Goal: Task Accomplishment & Management: Manage account settings

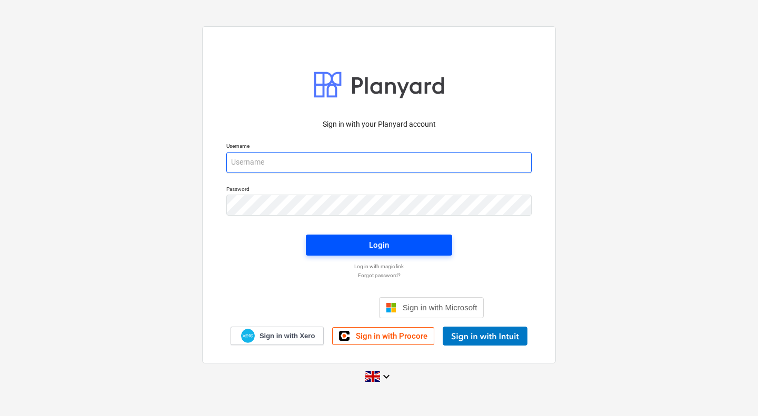
type input "[PERSON_NAME][EMAIL_ADDRESS][PERSON_NAME][DOMAIN_NAME]"
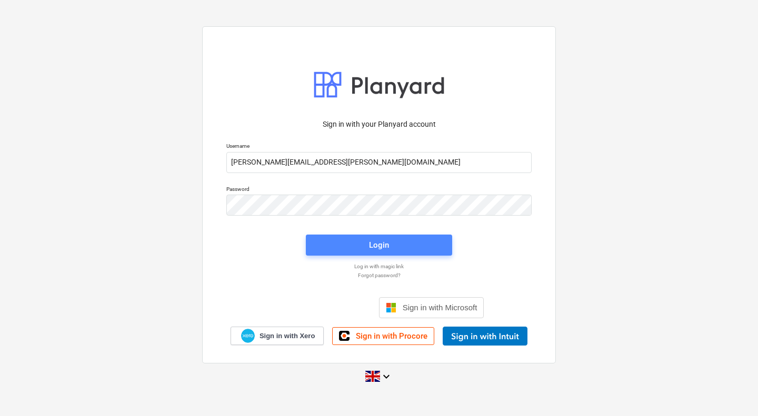
click at [358, 245] on span "Login" at bounding box center [378, 245] width 121 height 14
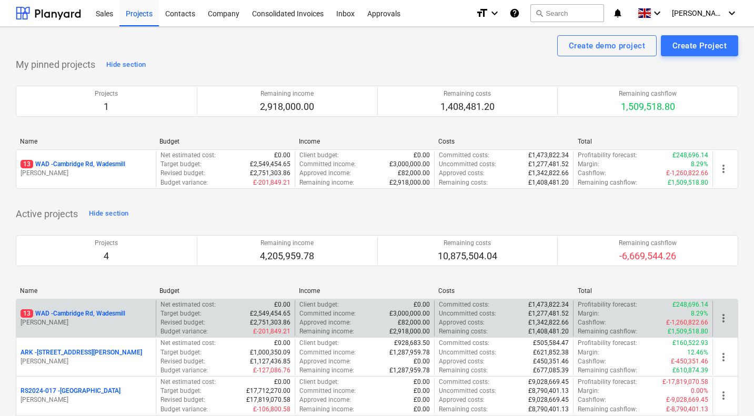
click at [94, 312] on p "13 WAD - Cambridge Rd, Wadesmill" at bounding box center [73, 313] width 105 height 9
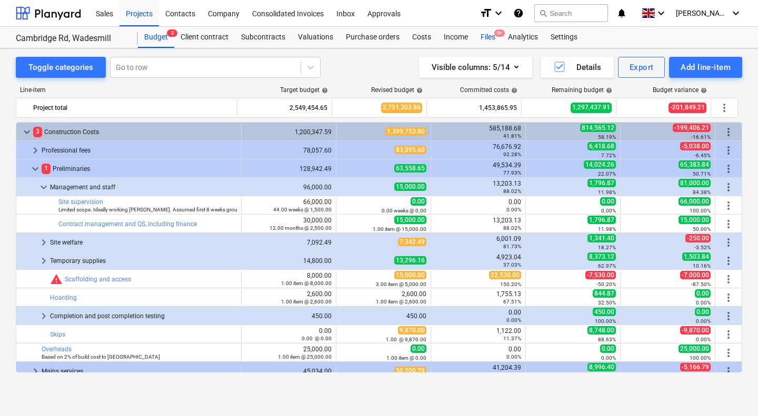
click at [492, 36] on div "Files 9+" at bounding box center [487, 37] width 27 height 21
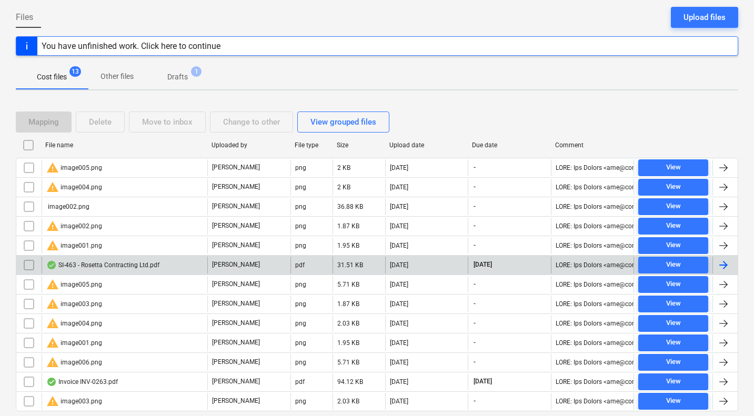
scroll to position [132, 0]
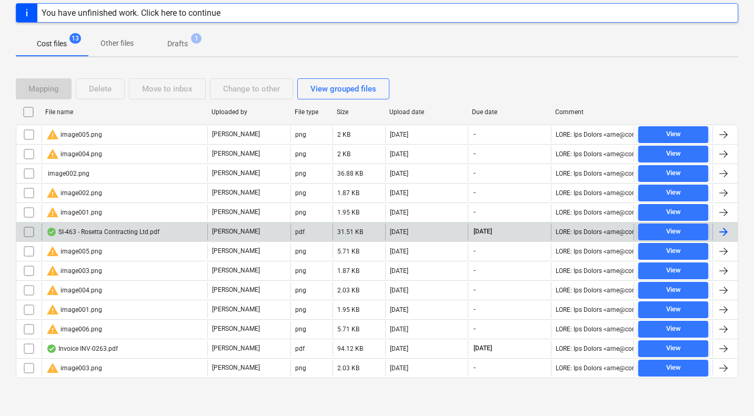
click at [127, 231] on div "SI-463 - Rosetta Contracting Ltd.pdf" at bounding box center [102, 232] width 113 height 8
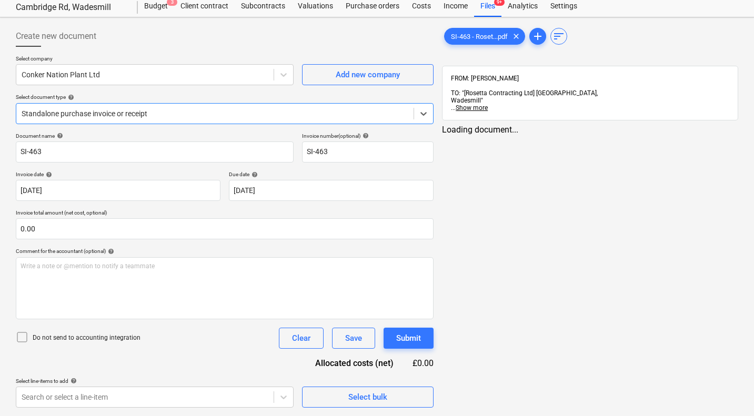
type input "SI-463"
type input "[DATE]"
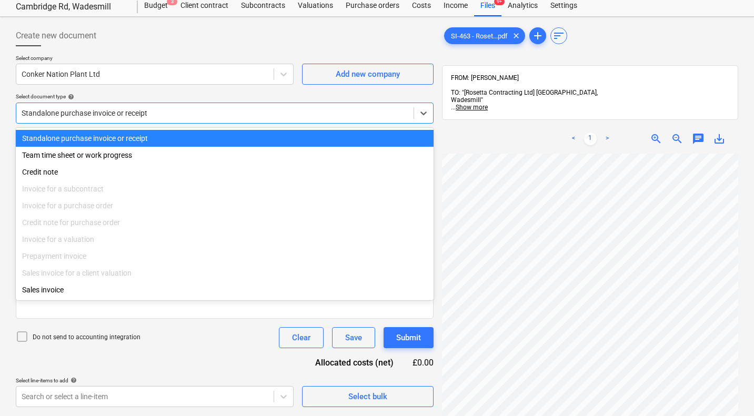
click at [323, 111] on div at bounding box center [215, 113] width 387 height 11
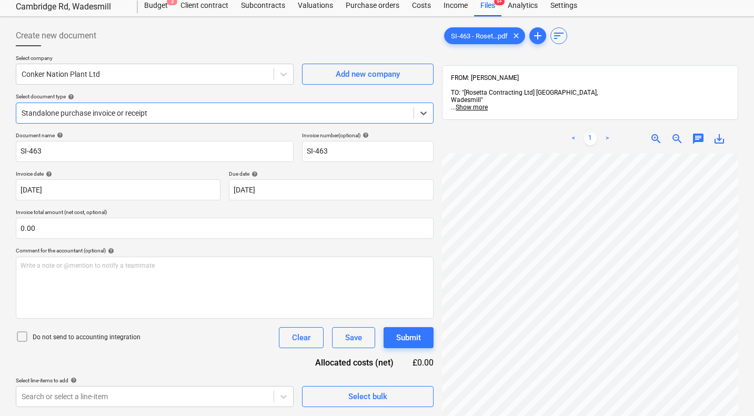
click at [323, 111] on div at bounding box center [215, 113] width 387 height 11
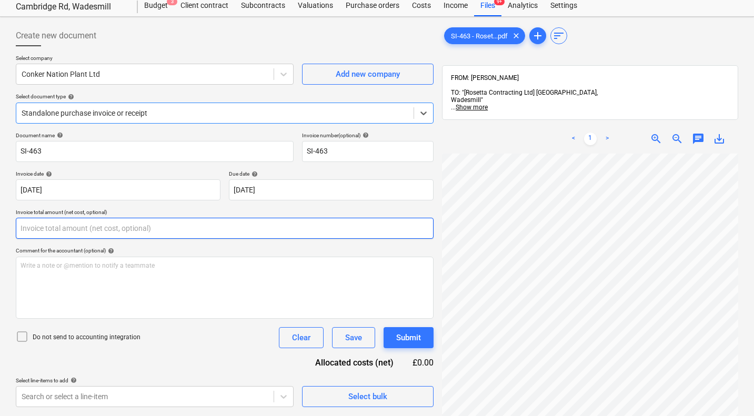
click at [197, 227] on input "text" at bounding box center [225, 228] width 418 height 21
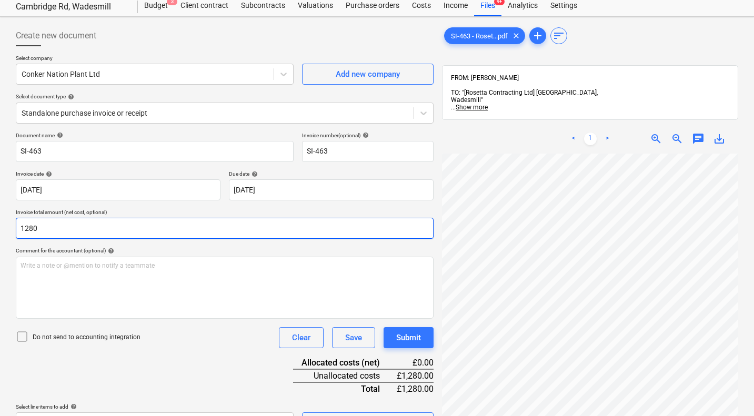
scroll to position [150, 0]
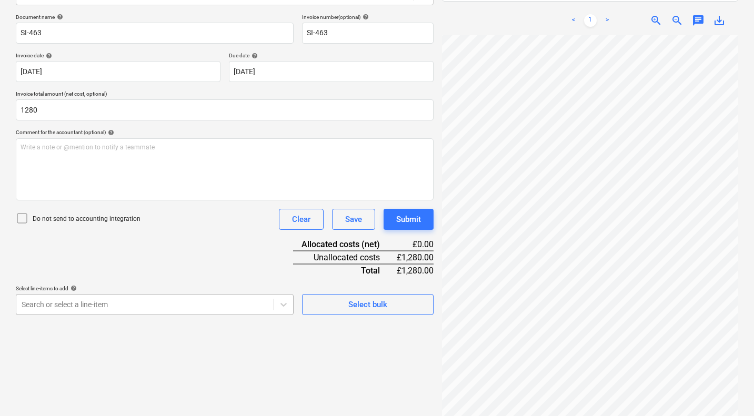
type input "1,280.00"
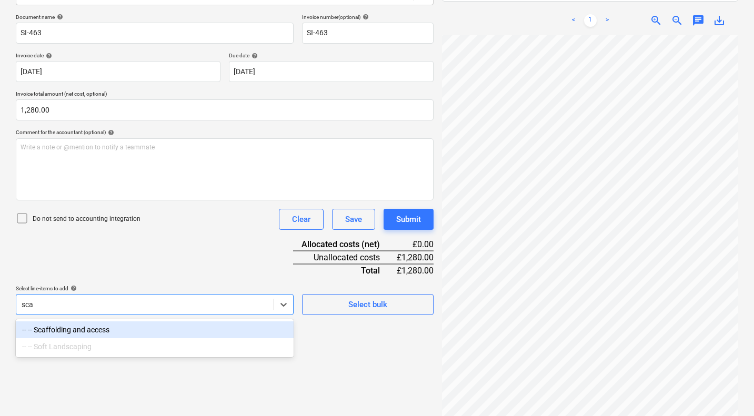
type input "scaf"
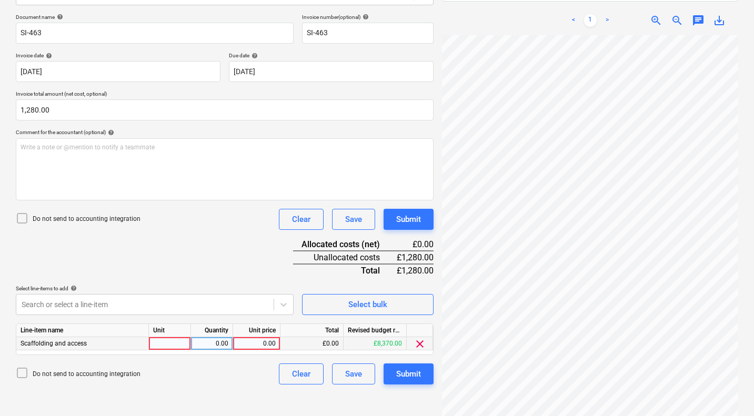
click at [327, 339] on div "£0.00" at bounding box center [311, 343] width 63 height 13
click at [310, 342] on div "£0.00" at bounding box center [311, 343] width 63 height 13
click at [256, 342] on div "0.00" at bounding box center [256, 343] width 38 height 13
type input "1280"
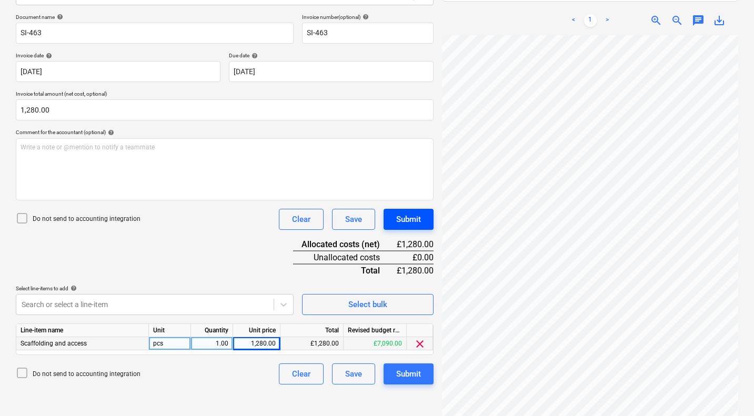
click at [409, 218] on div "Submit" at bounding box center [408, 220] width 25 height 14
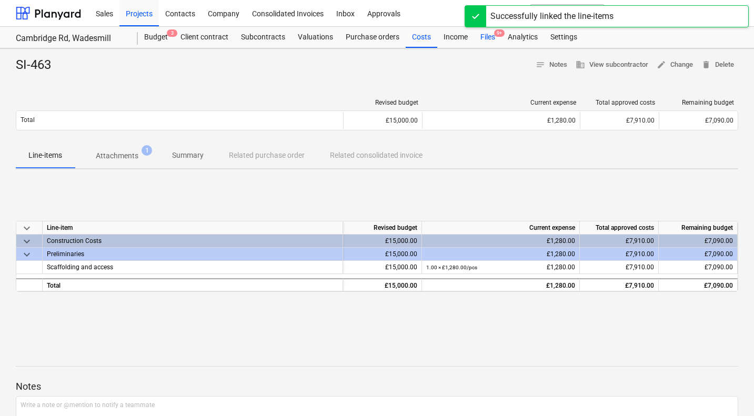
click at [485, 36] on div "Files 9+" at bounding box center [487, 37] width 27 height 21
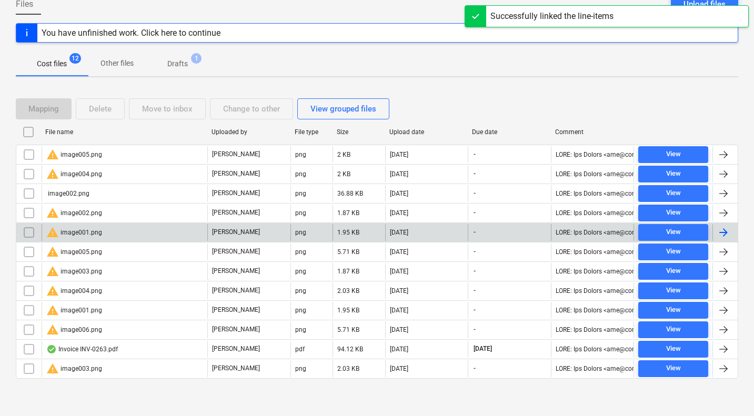
scroll to position [112, 0]
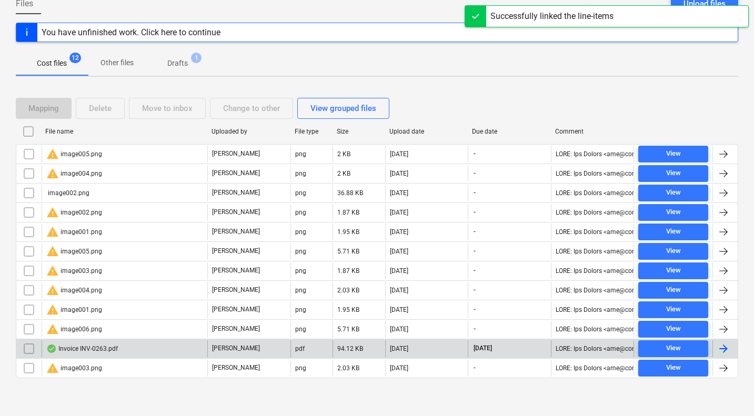
click at [111, 345] on div "Invoice INV-0263.pdf" at bounding box center [82, 349] width 72 height 8
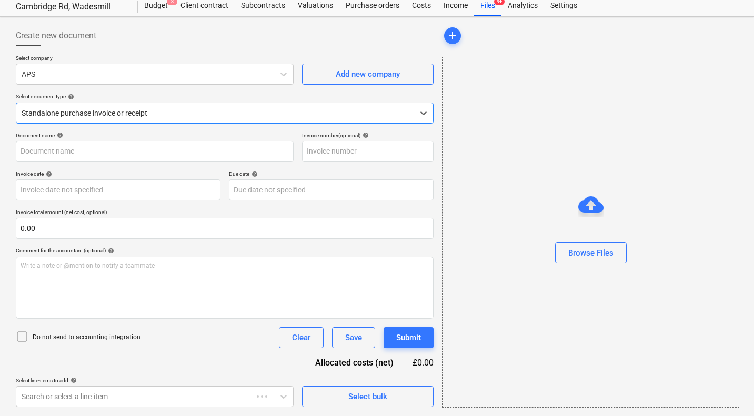
type input "INV-0263"
type input "[DATE]"
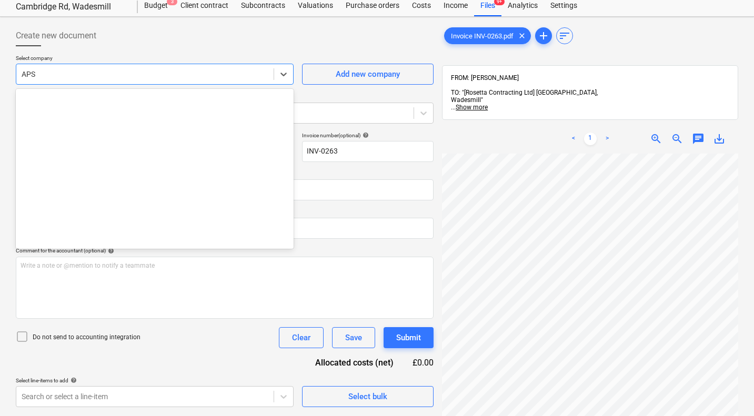
scroll to position [681, 0]
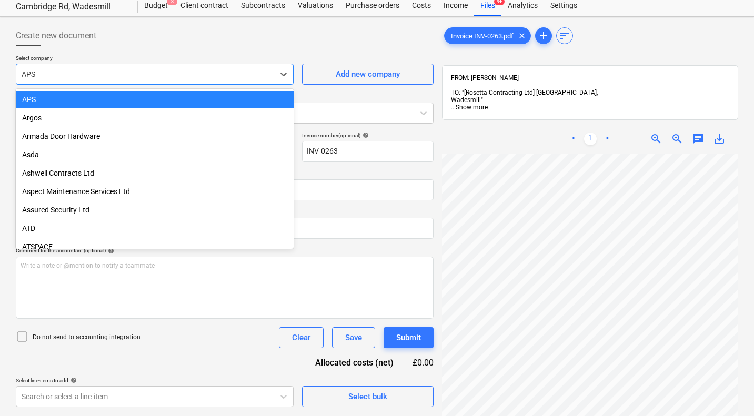
click at [191, 79] on div at bounding box center [145, 74] width 247 height 11
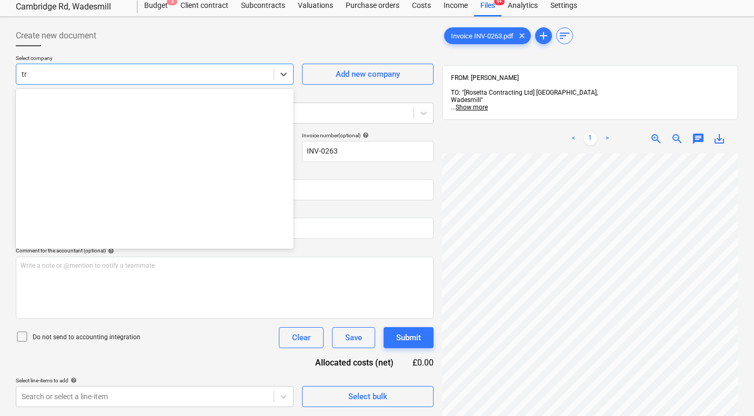
type input "t"
type input "T"
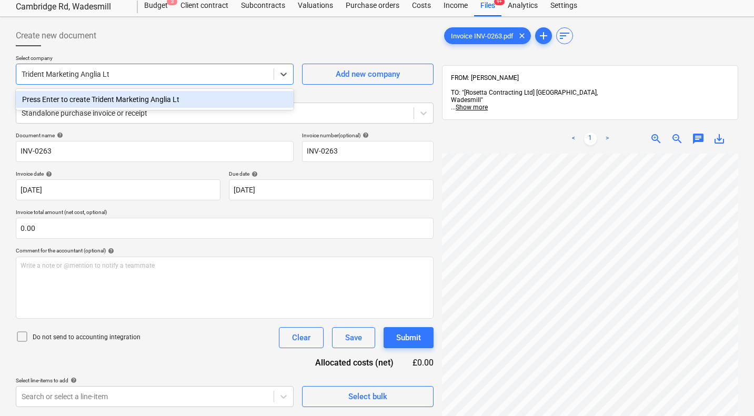
type input "Trident Marketing Anglia Ltd"
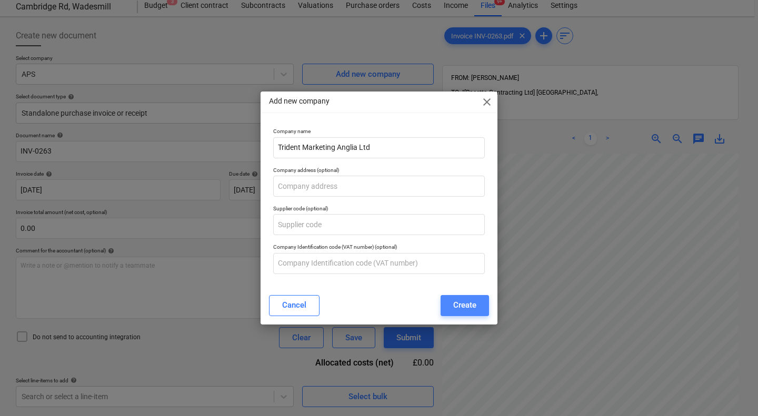
click at [467, 305] on div "Create" at bounding box center [464, 305] width 23 height 14
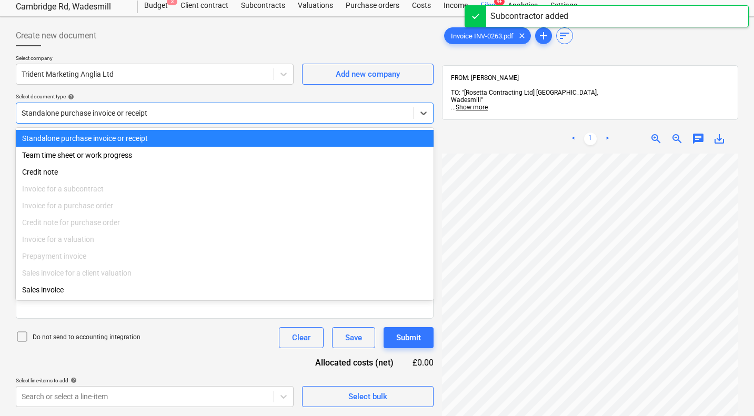
click at [329, 117] on div at bounding box center [215, 113] width 387 height 11
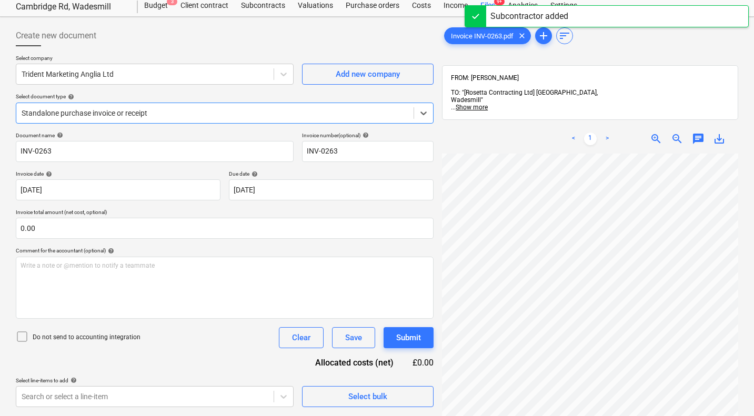
click at [329, 117] on div at bounding box center [215, 113] width 387 height 11
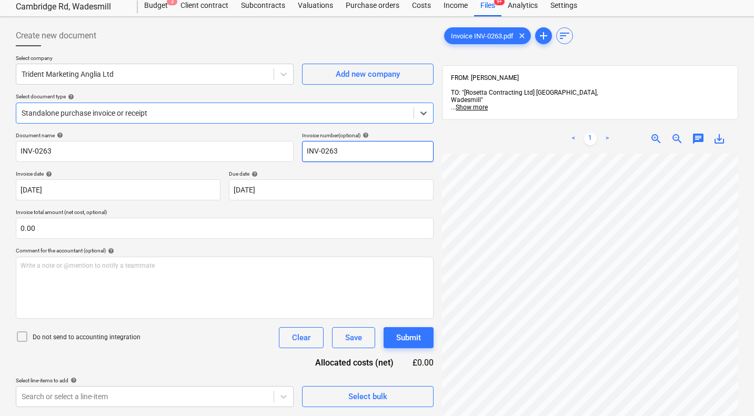
scroll to position [434, 414]
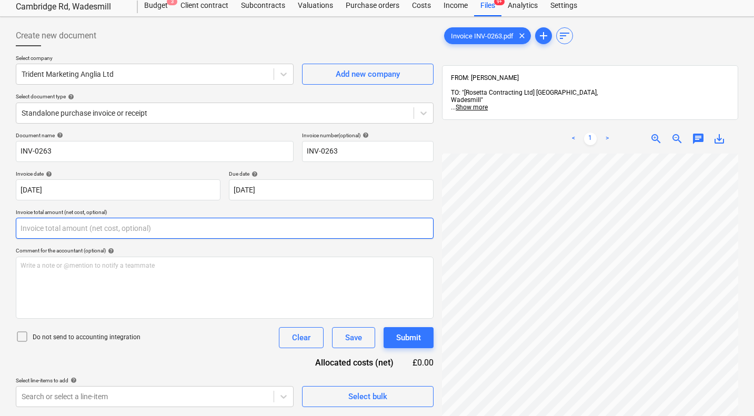
click at [241, 231] on input "text" at bounding box center [225, 228] width 418 height 21
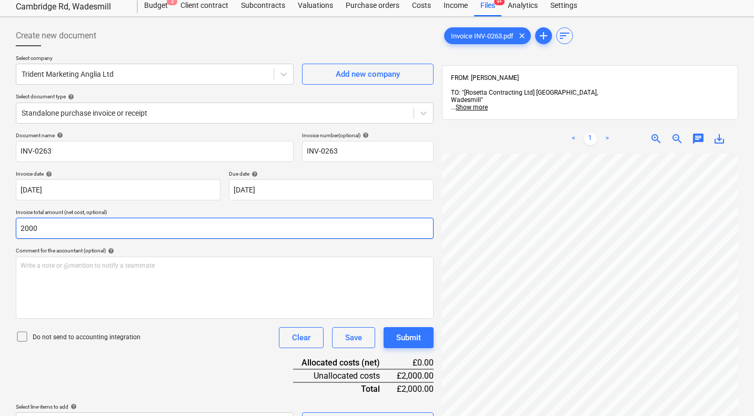
scroll to position [150, 0]
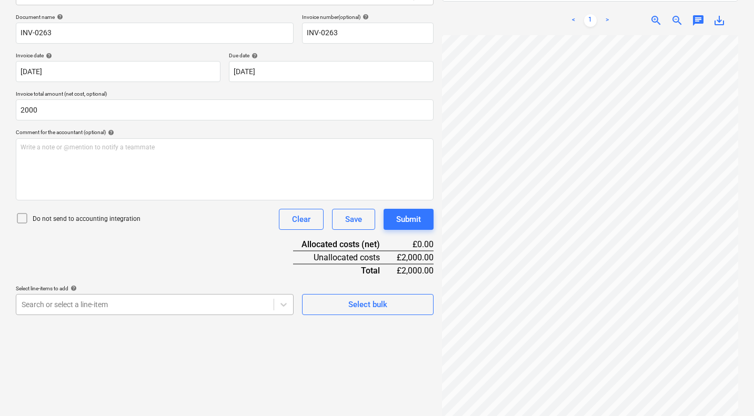
type input "2,000.00"
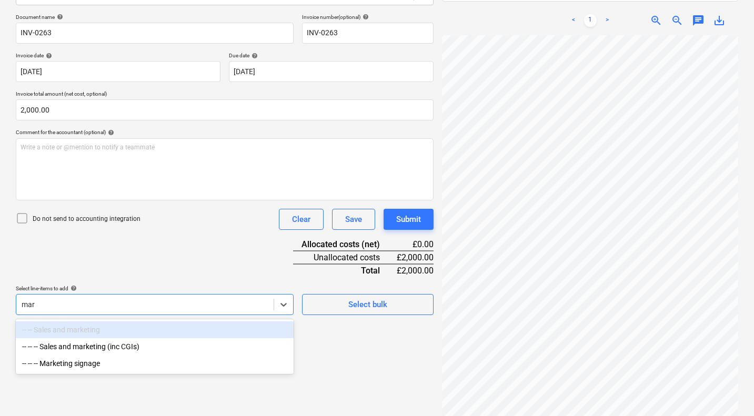
type input "mark"
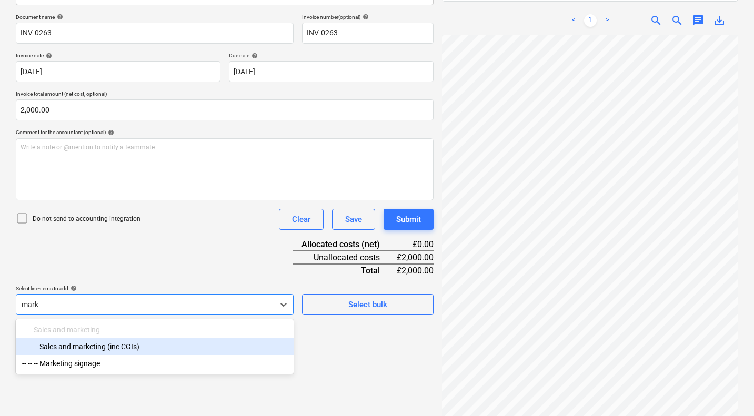
click at [145, 345] on div "-- -- -- Sales and marketing (inc CGIs)" at bounding box center [155, 346] width 278 height 17
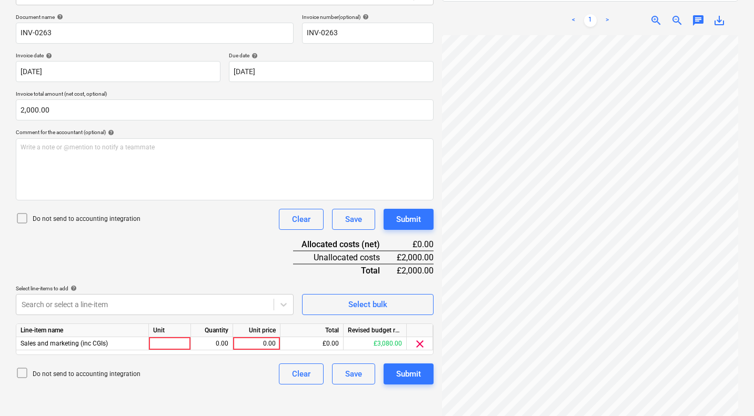
click at [211, 243] on div "Document name help INV-0263 Invoice number (optional) help INV-0263 Invoice dat…" at bounding box center [225, 199] width 418 height 371
click at [259, 345] on div "0.00" at bounding box center [256, 343] width 38 height 13
type input "2000"
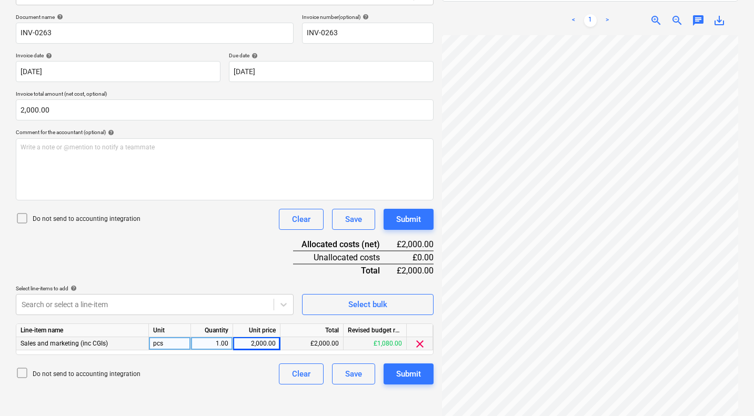
click at [230, 266] on div "Document name help INV-0263 Invoice number (optional) help INV-0263 Invoice dat…" at bounding box center [225, 199] width 418 height 371
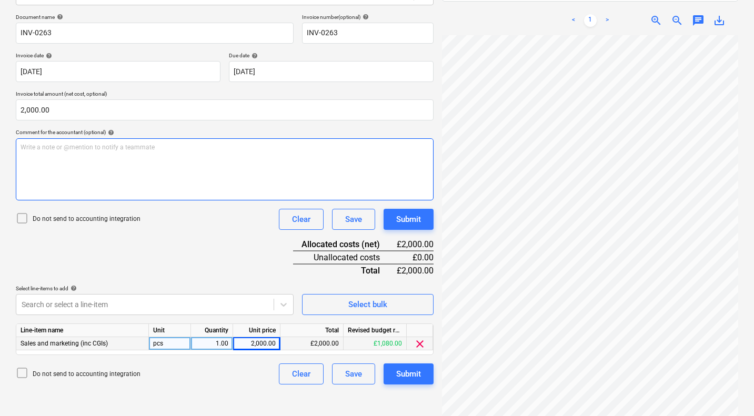
scroll to position [255, 25]
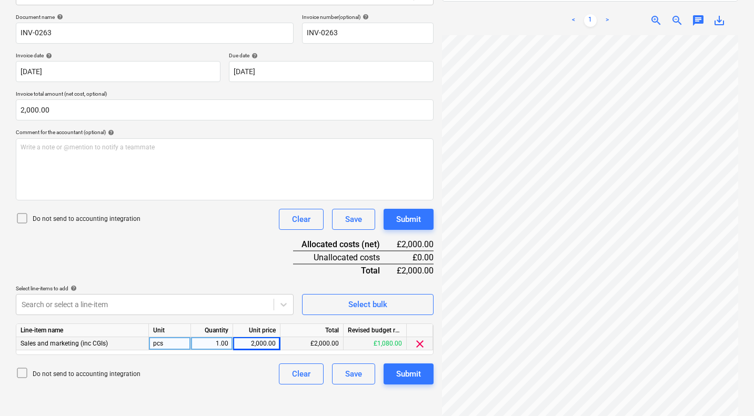
click at [101, 342] on span "Sales and marketing (inc CGIs)" at bounding box center [64, 343] width 87 height 7
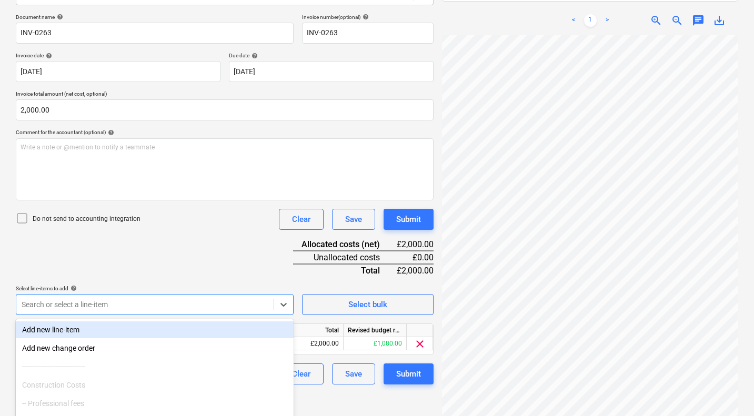
scroll to position [213, 0]
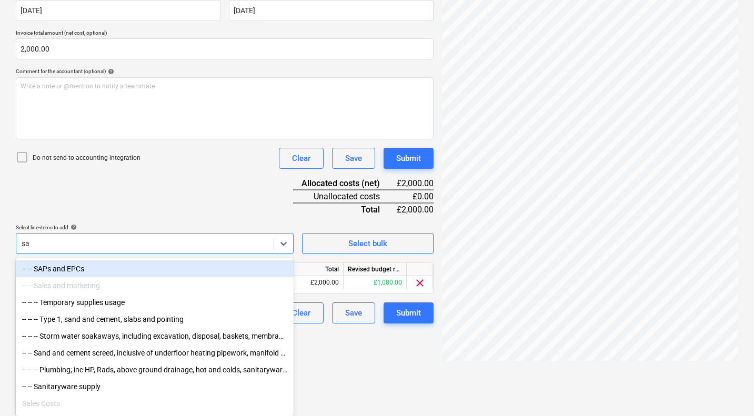
scroll to position [162, 0]
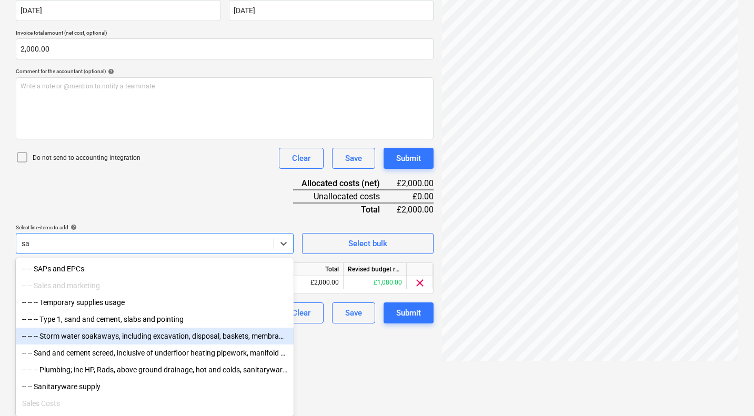
type input "s"
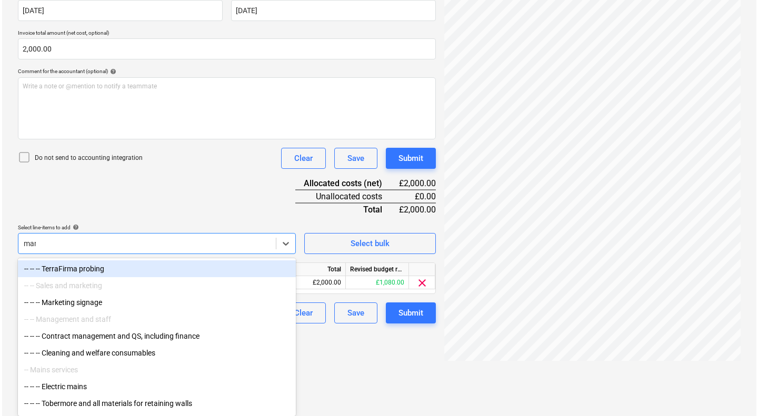
scroll to position [150, 0]
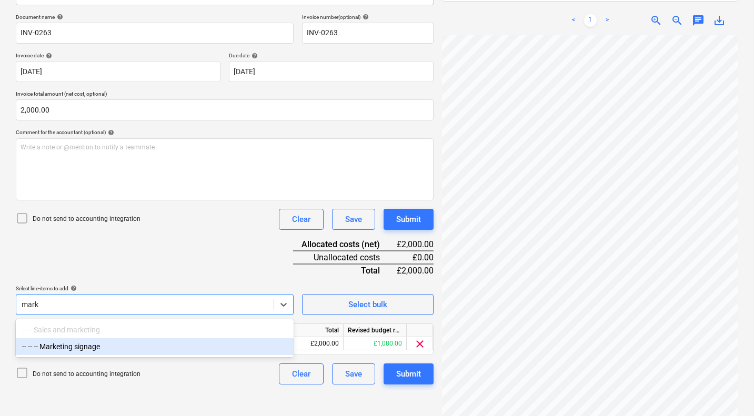
type input "mark"
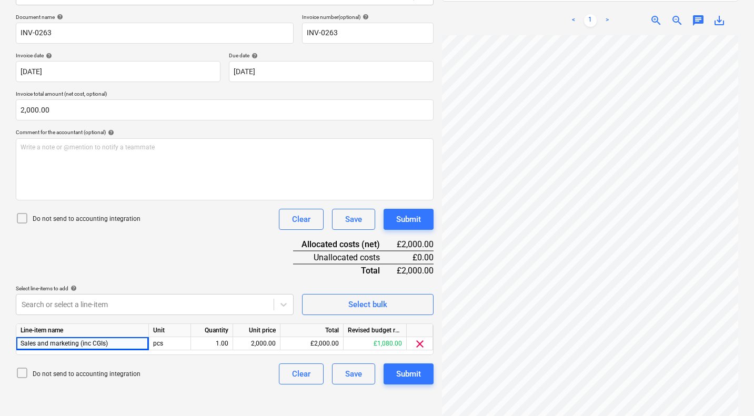
click at [162, 240] on div "Document name help INV-0263 Invoice number (optional) help INV-0263 Invoice dat…" at bounding box center [225, 199] width 418 height 371
click at [414, 375] on div "Submit" at bounding box center [408, 374] width 25 height 14
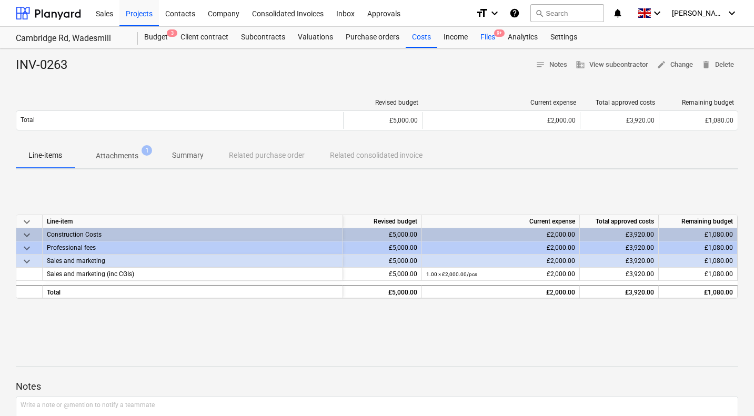
click at [489, 37] on div "Files 9+" at bounding box center [487, 37] width 27 height 21
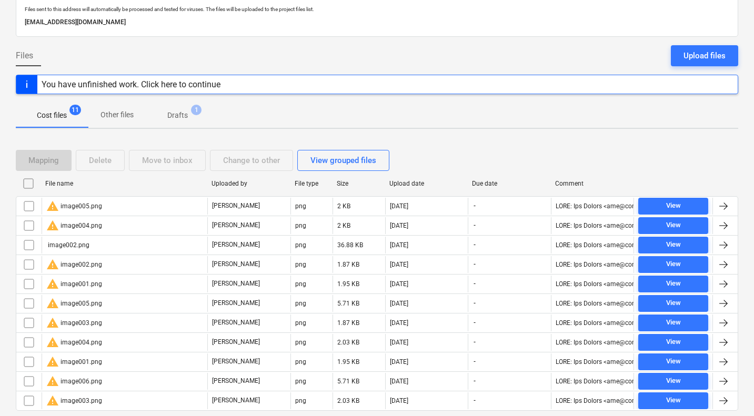
scroll to position [58, 0]
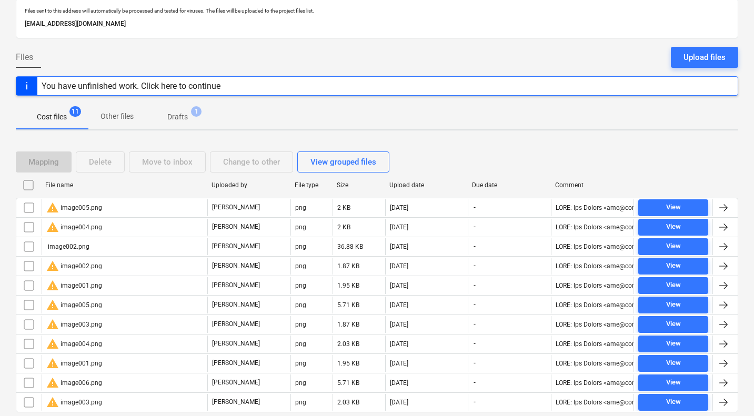
click at [33, 187] on input "checkbox" at bounding box center [28, 185] width 17 height 17
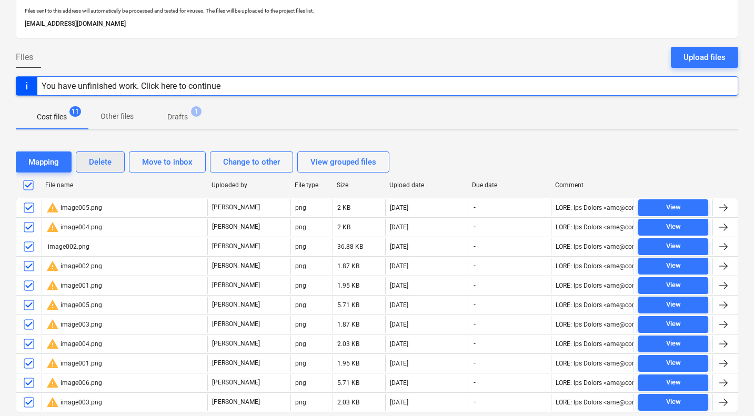
click at [108, 158] on div "Delete" at bounding box center [100, 162] width 23 height 14
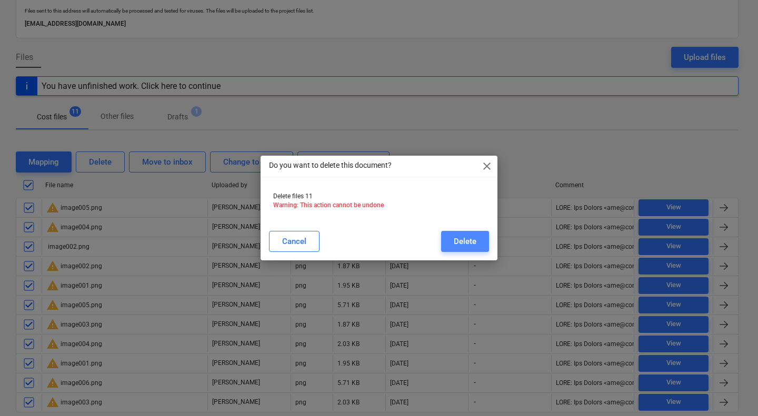
click at [469, 240] on div "Delete" at bounding box center [464, 242] width 23 height 14
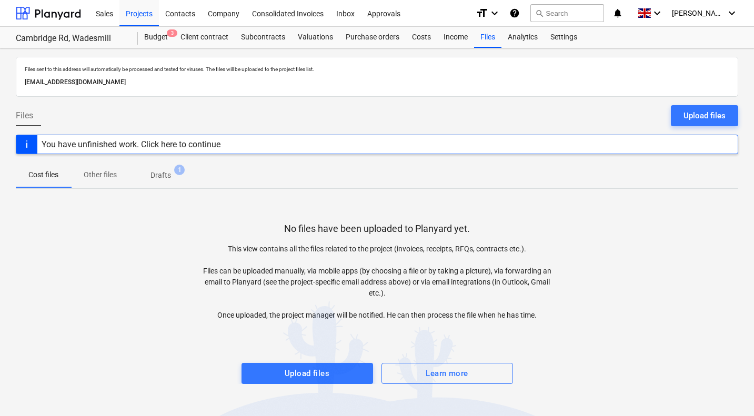
scroll to position [0, 0]
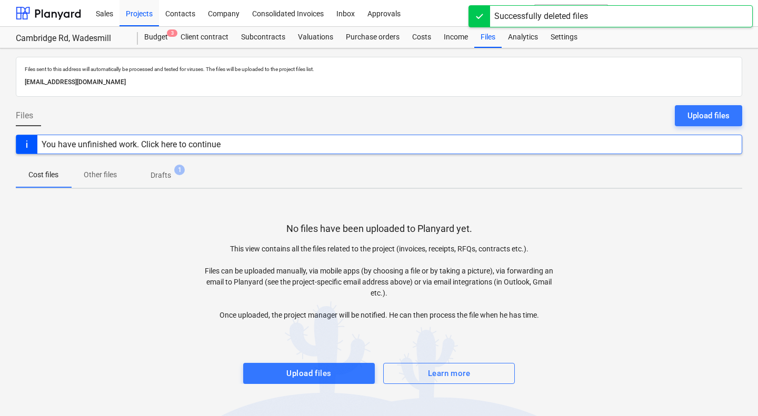
click at [166, 177] on p "Drafts" at bounding box center [160, 175] width 21 height 11
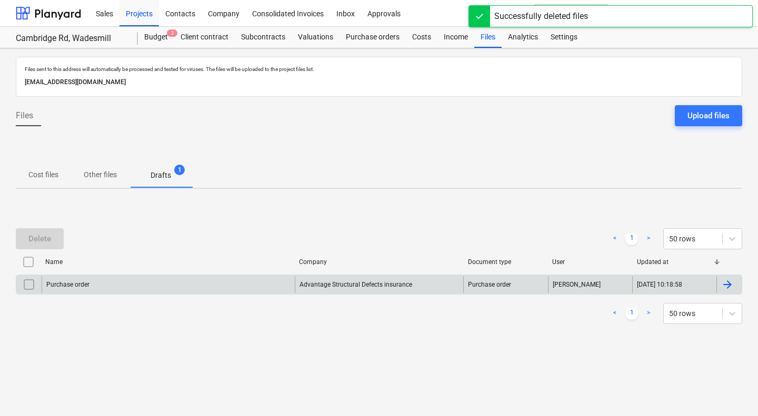
click at [31, 287] on input "checkbox" at bounding box center [29, 284] width 17 height 17
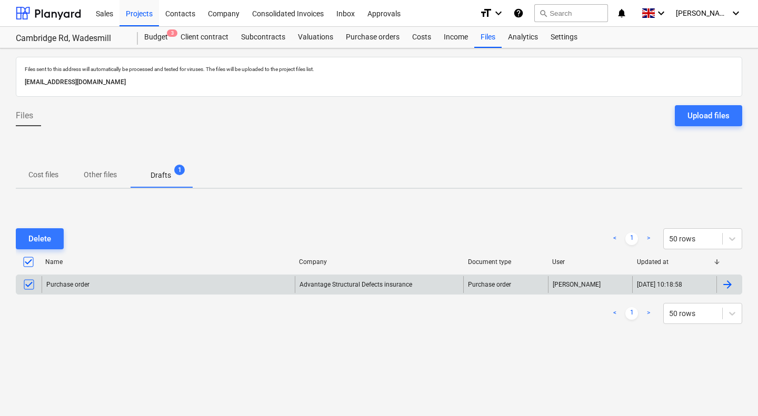
click at [108, 283] on div "Purchase order" at bounding box center [168, 284] width 253 height 17
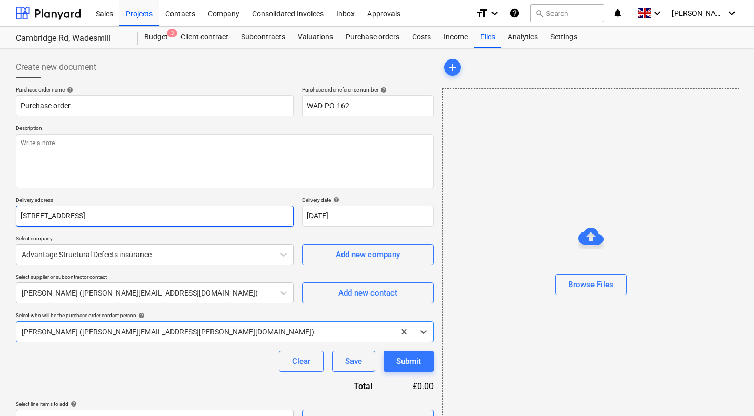
type textarea "x"
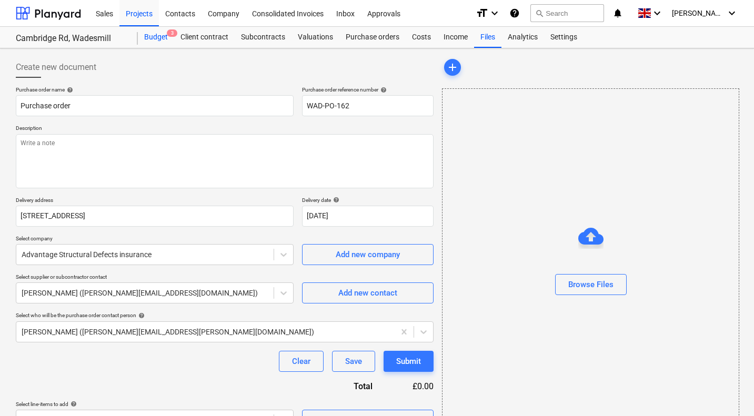
click at [160, 35] on div "Budget 3" at bounding box center [156, 37] width 36 height 21
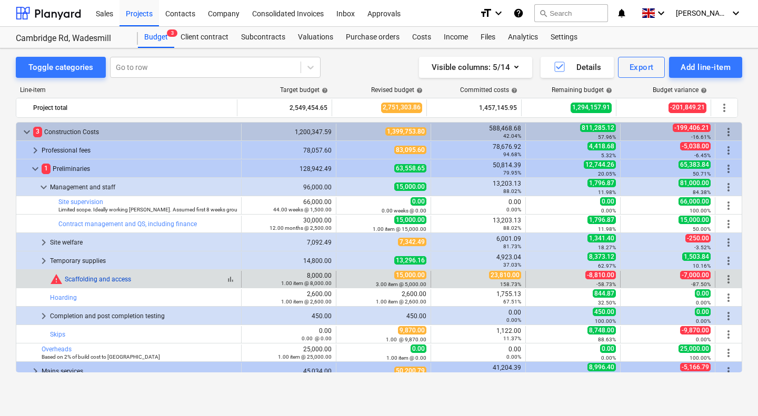
click at [96, 280] on link "Scaffolding and access" at bounding box center [98, 279] width 66 height 7
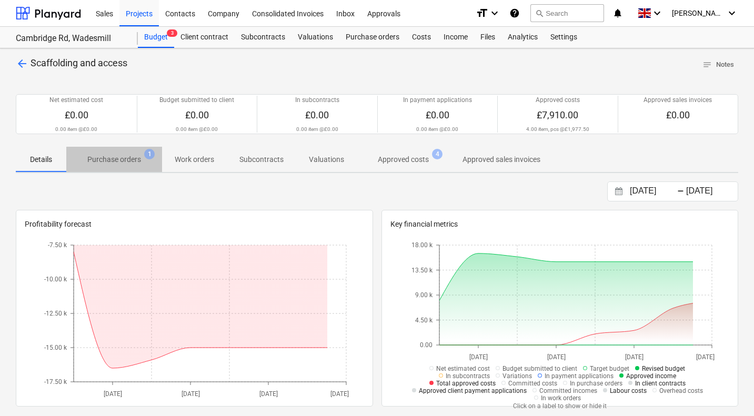
click at [130, 163] on p "Purchase orders" at bounding box center [114, 159] width 54 height 11
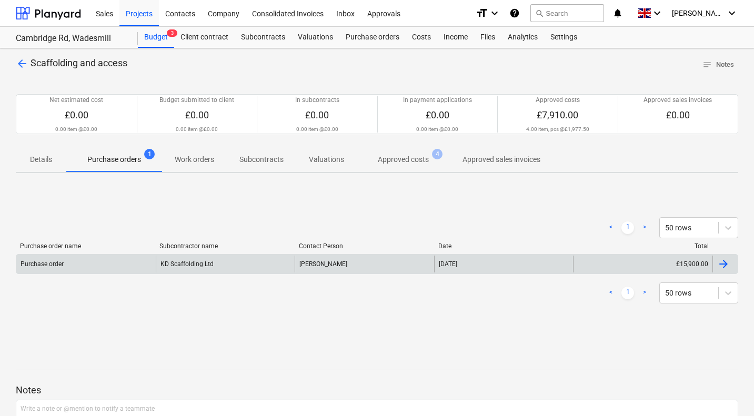
click at [140, 266] on div "Purchase order" at bounding box center [85, 264] width 139 height 17
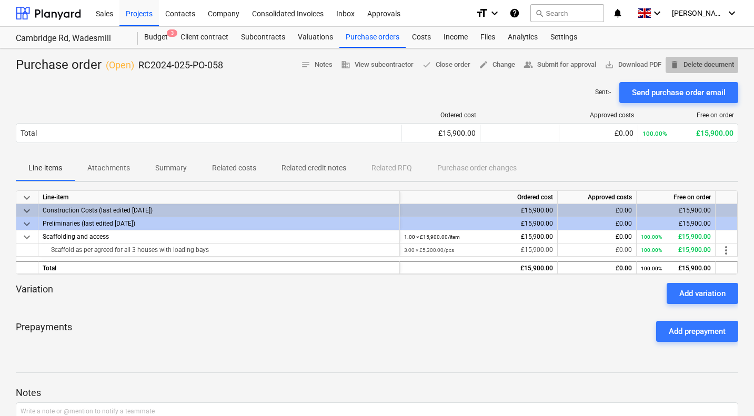
click at [710, 61] on span "delete Delete document" at bounding box center [702, 65] width 64 height 12
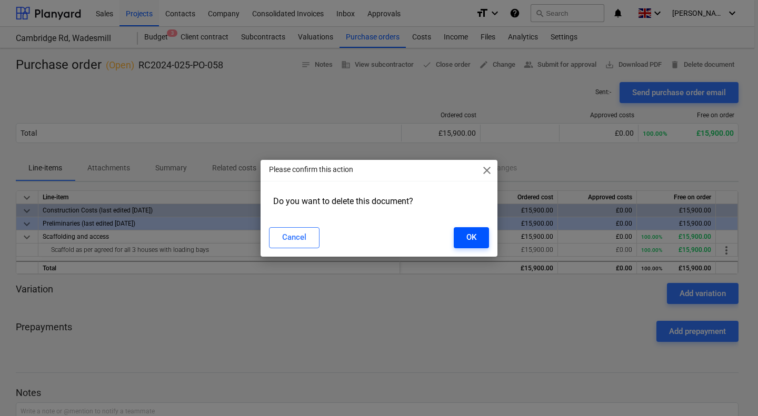
click at [477, 234] on button "OK" at bounding box center [470, 237] width 35 height 21
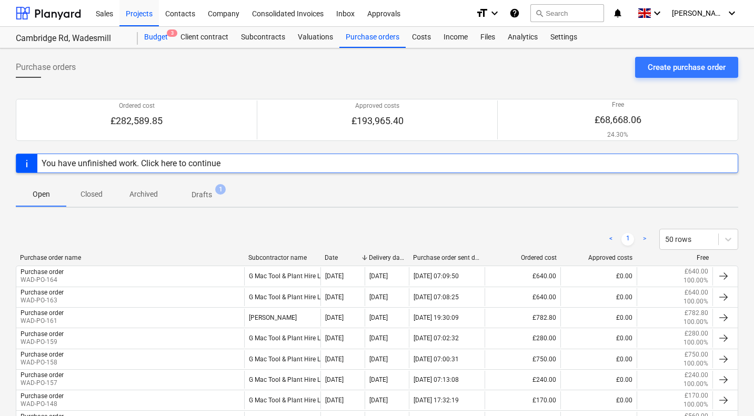
click at [147, 37] on div "Budget 3" at bounding box center [156, 37] width 36 height 21
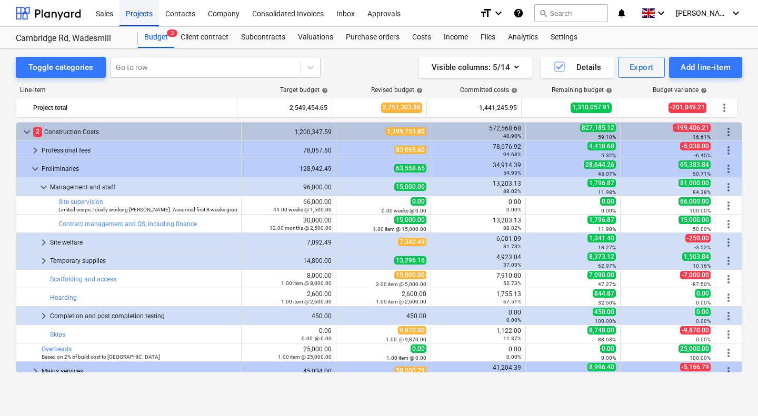
click at [141, 13] on div "Projects" at bounding box center [138, 12] width 39 height 27
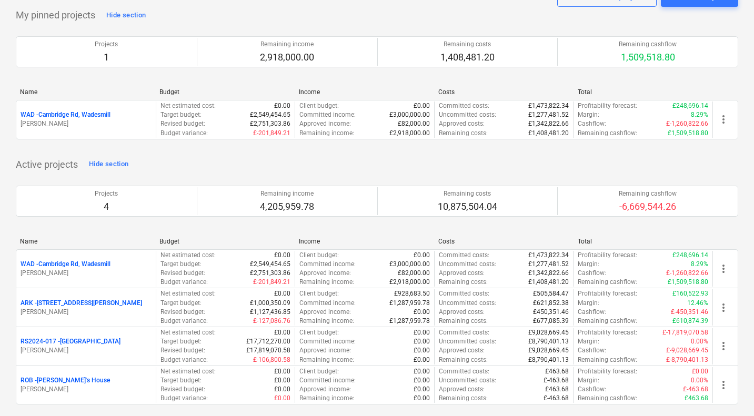
scroll to position [48, 0]
